Goal: Task Accomplishment & Management: Use online tool/utility

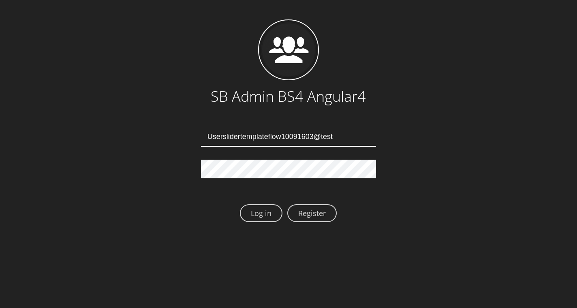
type input "[EMAIL_ADDRESS][DOMAIN_NAME]"
type input "Userslidertemplateflow10091607@test.qa"
